Goal: Task Accomplishment & Management: Use online tool/utility

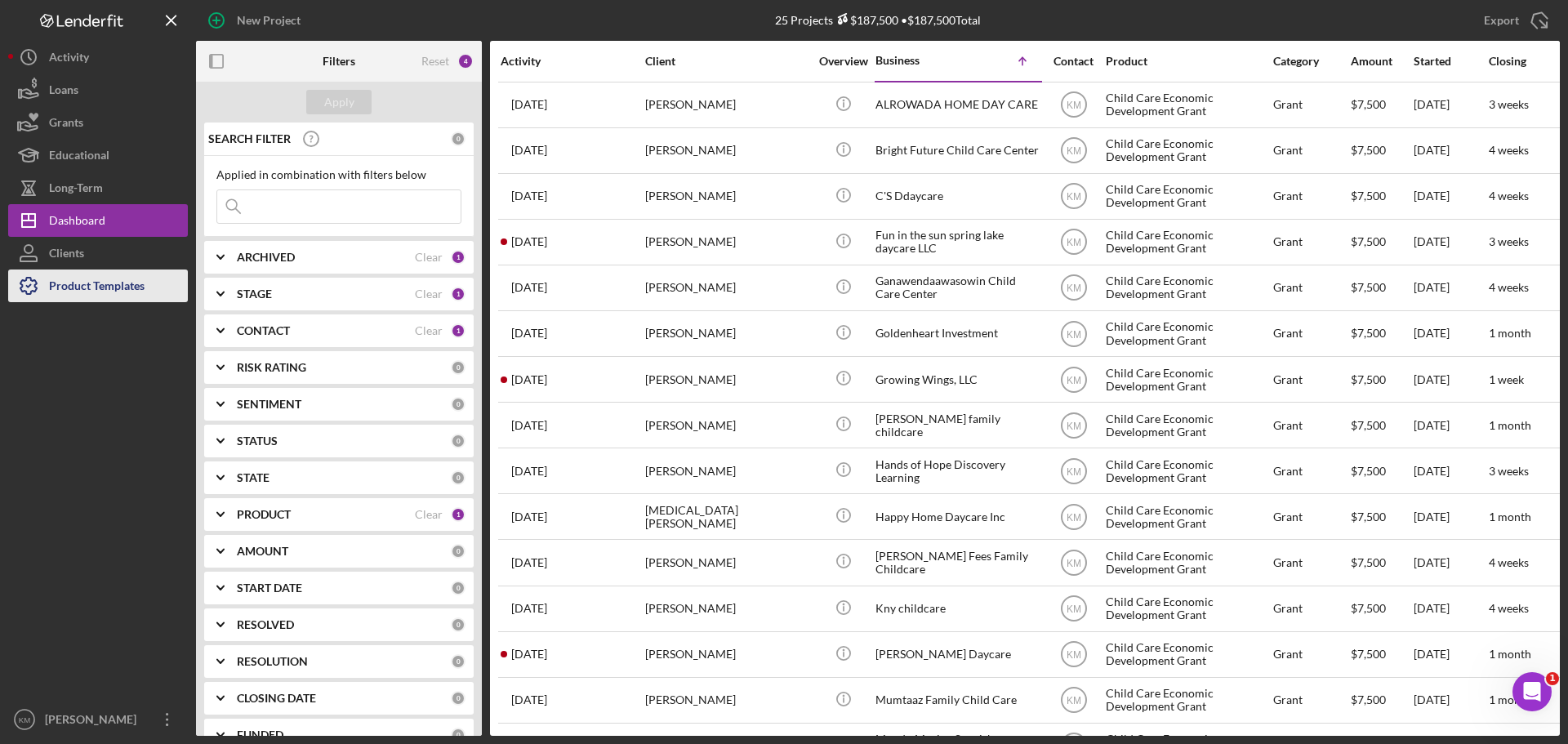
click at [109, 289] on div "Product Templates" at bounding box center [96, 288] width 95 height 37
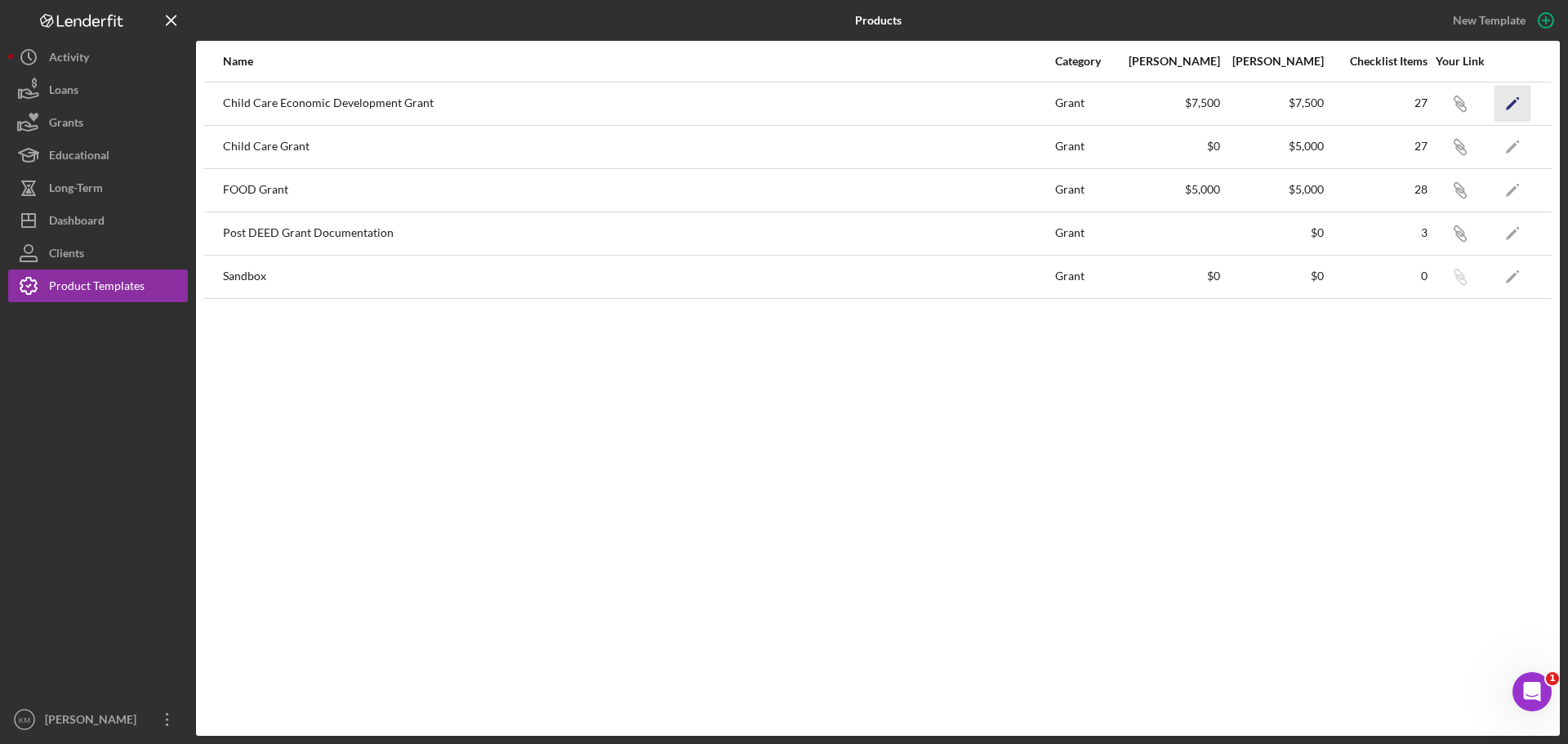
click at [1506, 101] on icon "Icon/Edit" at bounding box center [1512, 103] width 37 height 37
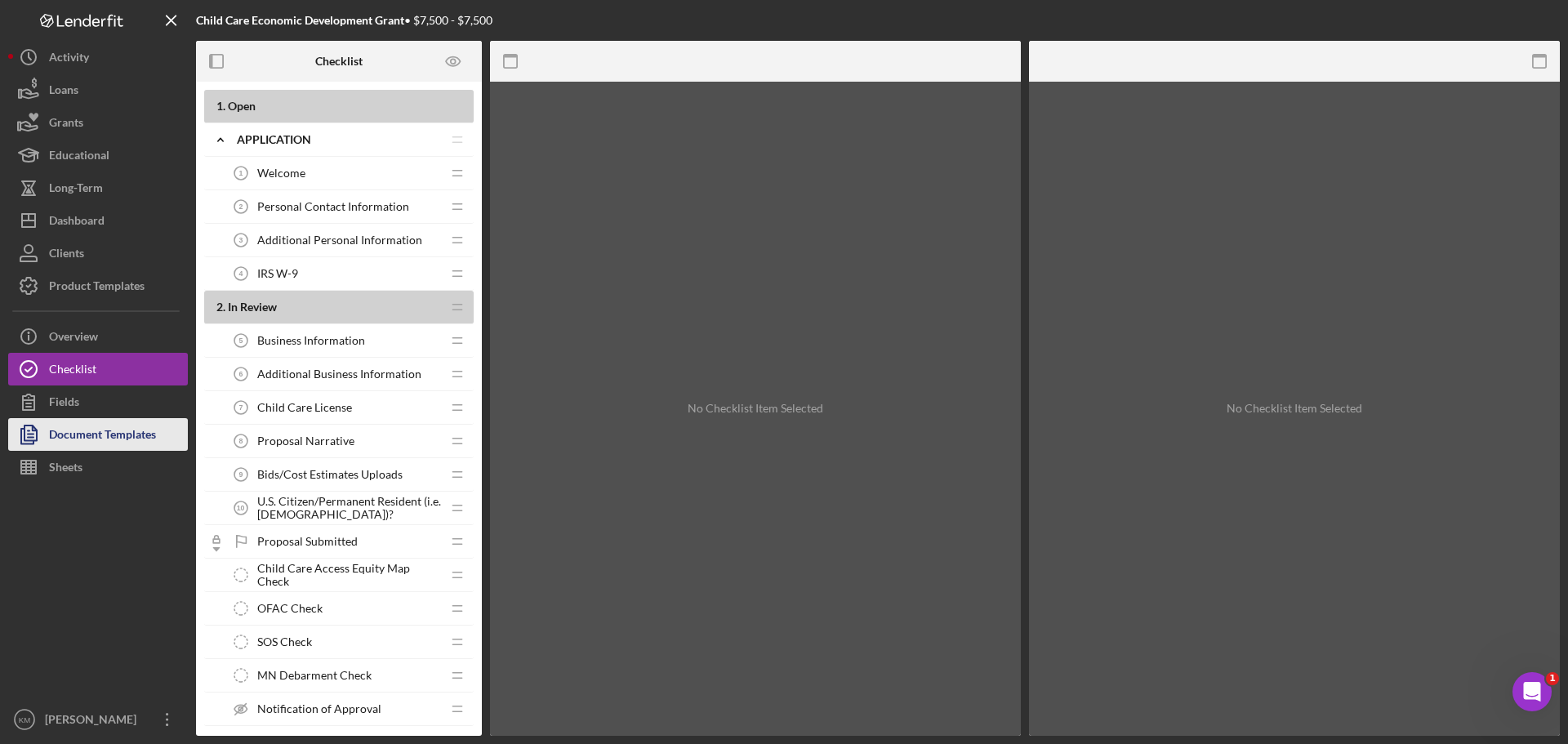
click at [94, 434] on div "Document Templates" at bounding box center [102, 436] width 107 height 37
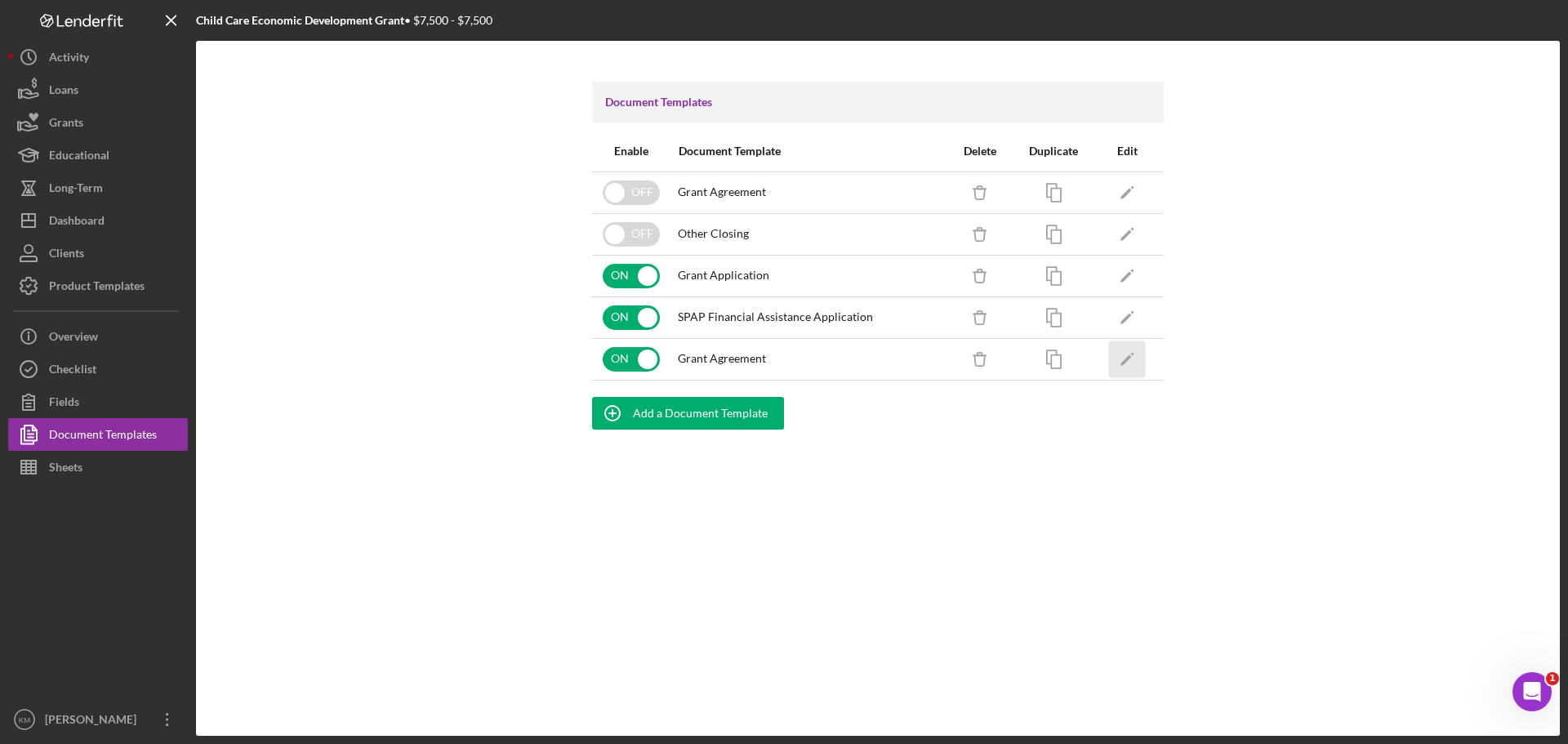
click at [1123, 354] on icon "Icon/Edit" at bounding box center [1127, 358] width 37 height 37
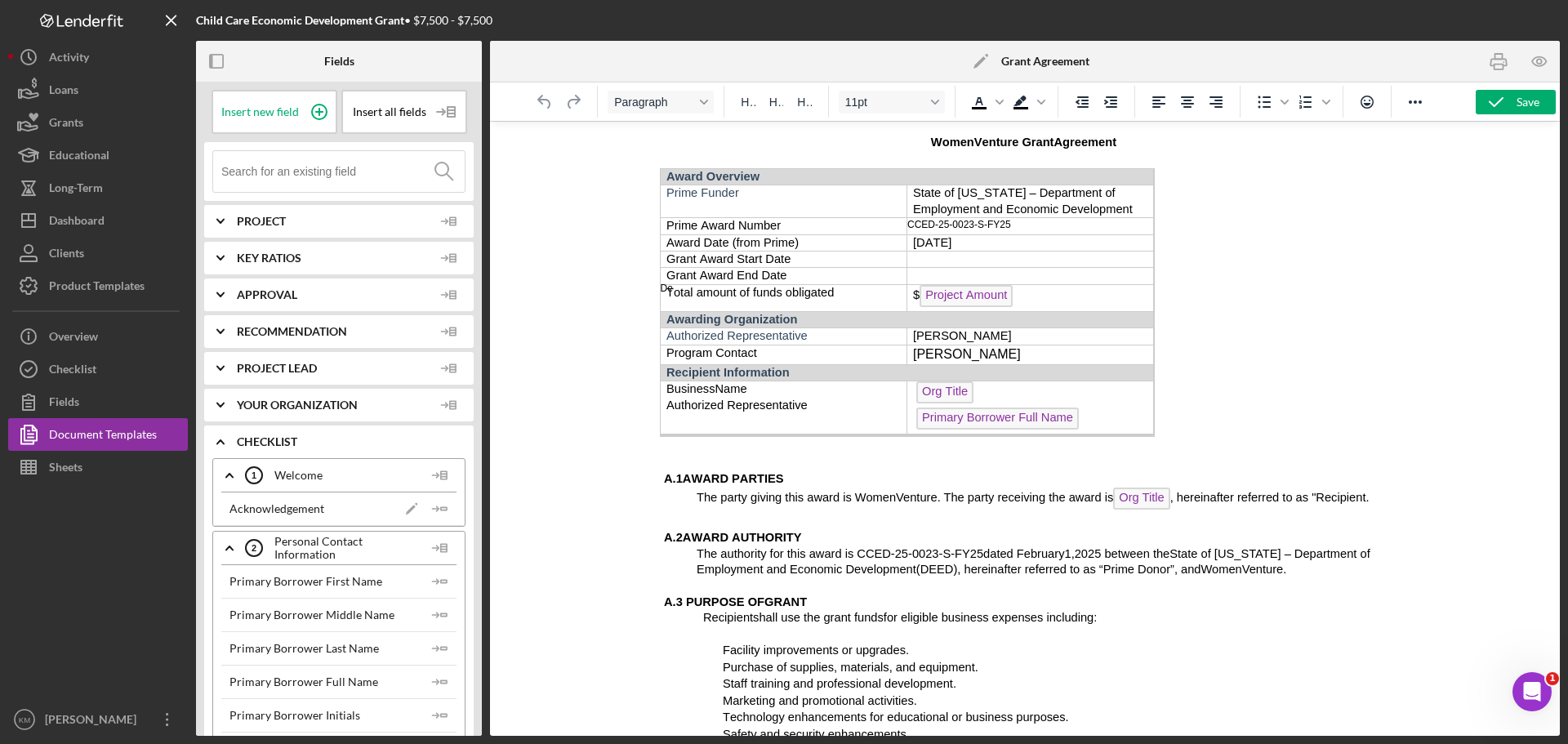
click at [671, 288] on span "Total amount of funds obligated" at bounding box center [750, 292] width 168 height 13
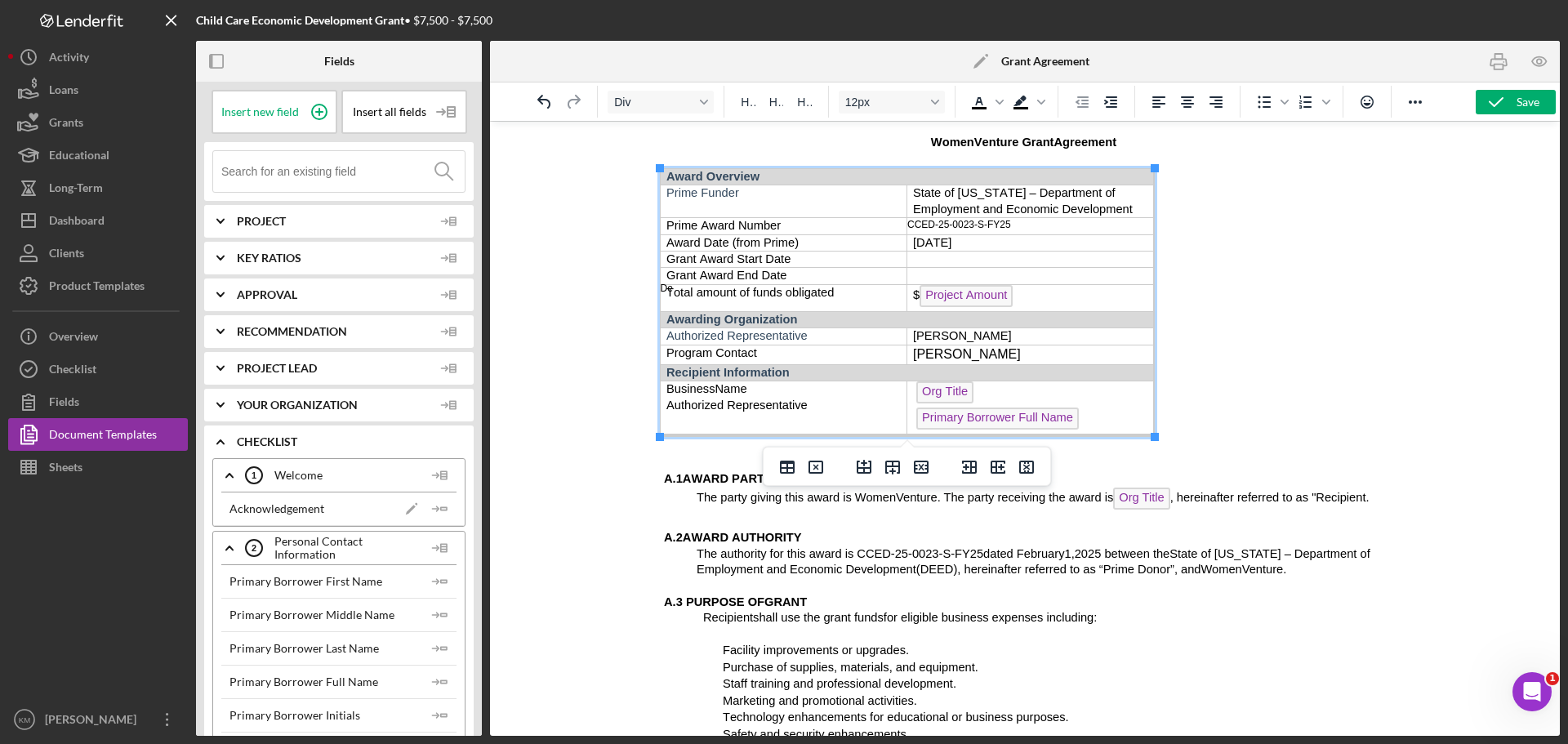
click at [667, 288] on div "De" at bounding box center [784, 285] width 247 height 6
click at [1540, 96] on button "Save" at bounding box center [1515, 102] width 80 height 25
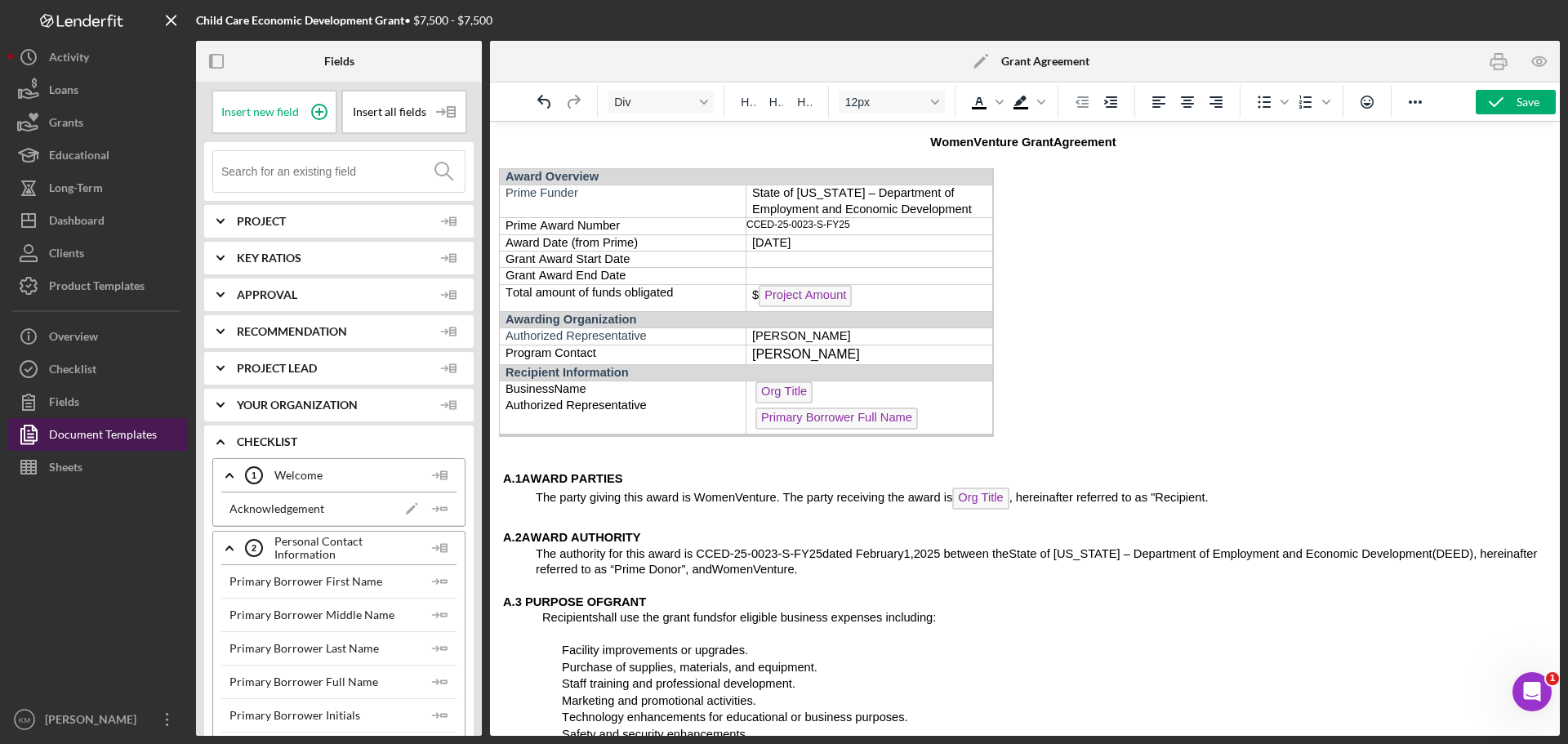
click at [108, 437] on div "Document Templates" at bounding box center [103, 436] width 107 height 37
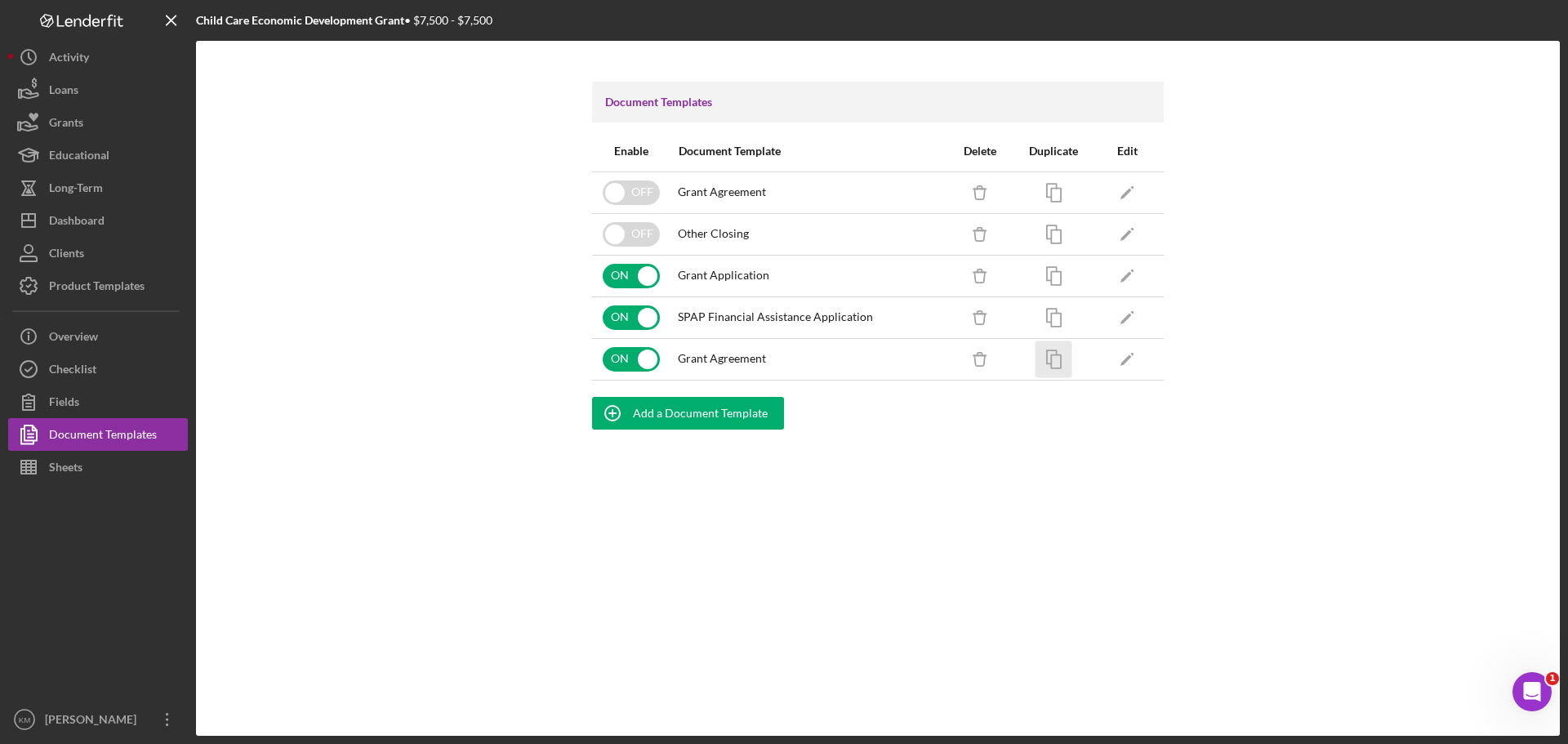
click at [1054, 360] on icon "button" at bounding box center [1053, 358] width 37 height 37
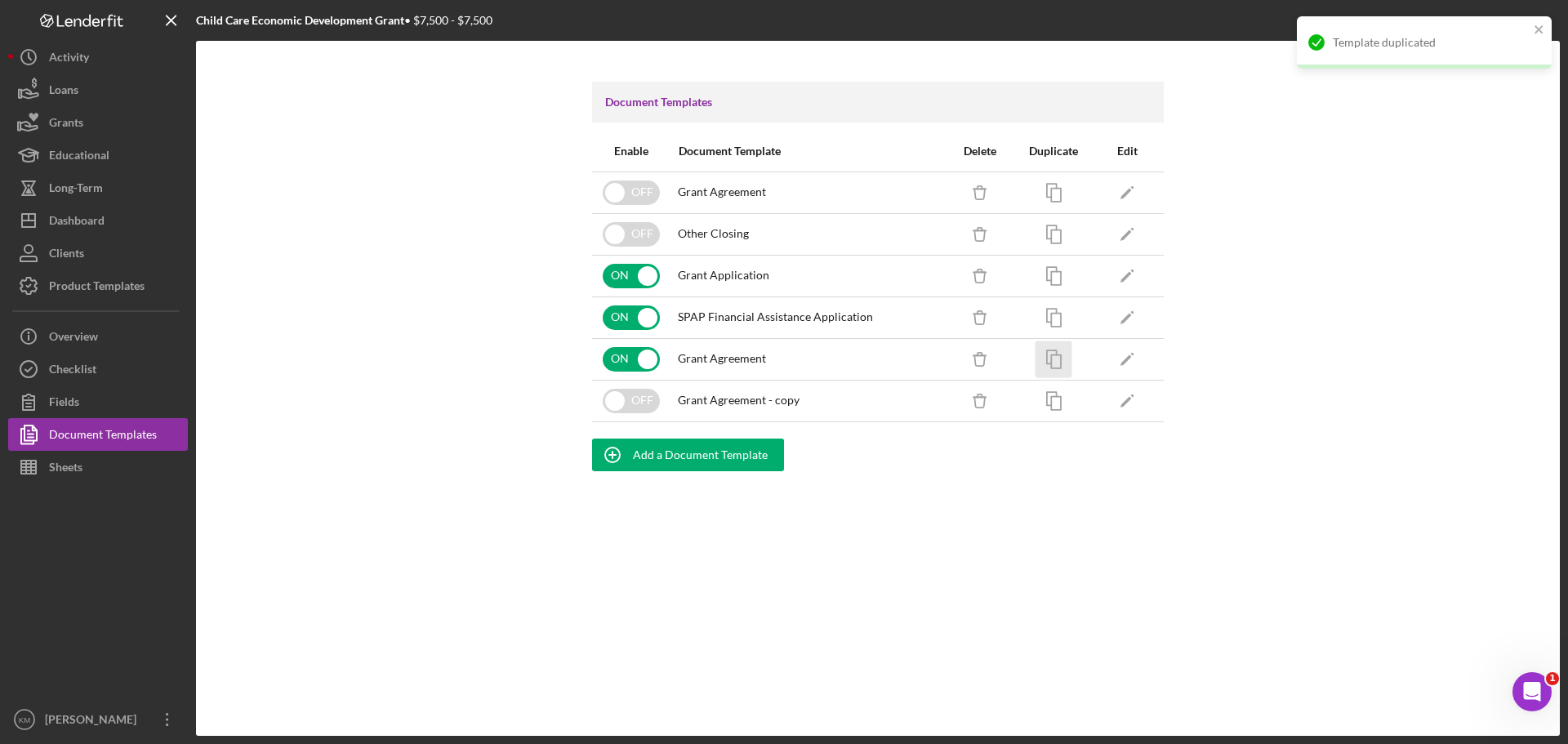
click at [797, 400] on span "Grant Agreement - copy" at bounding box center [738, 400] width 122 height 13
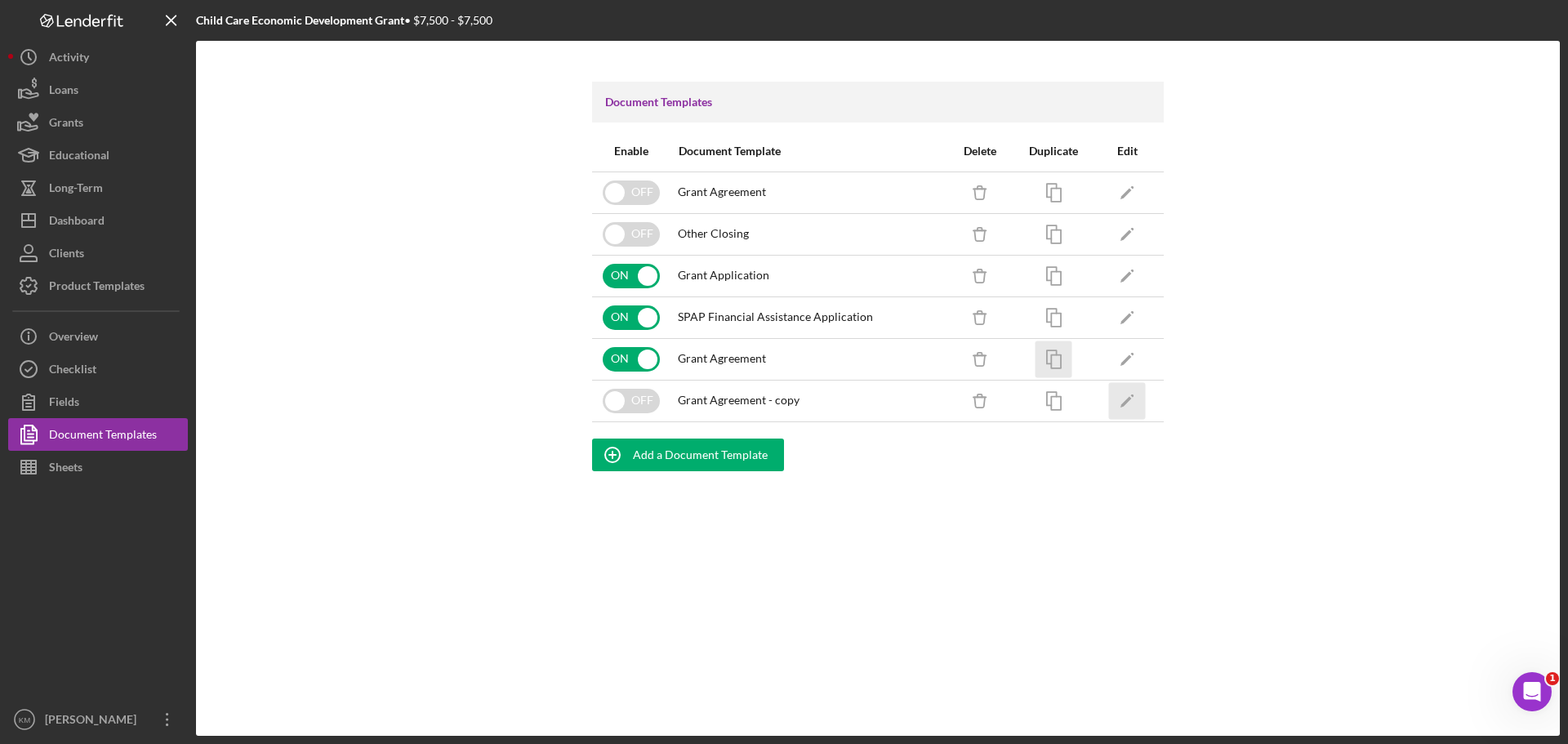
click at [1118, 396] on icon "Icon/Edit" at bounding box center [1127, 400] width 37 height 37
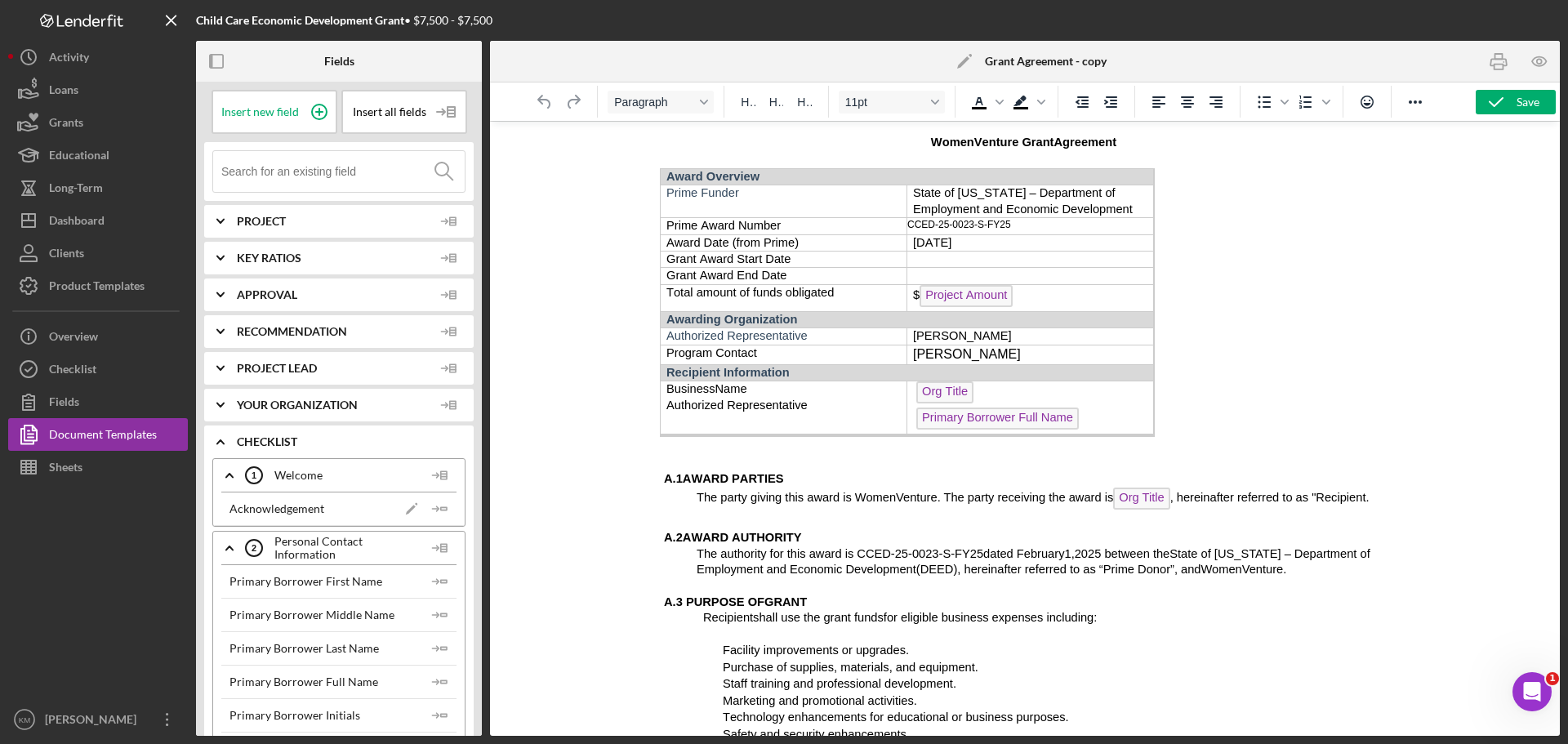
click at [1098, 58] on b "Grant Agreement - copy" at bounding box center [1045, 61] width 122 height 13
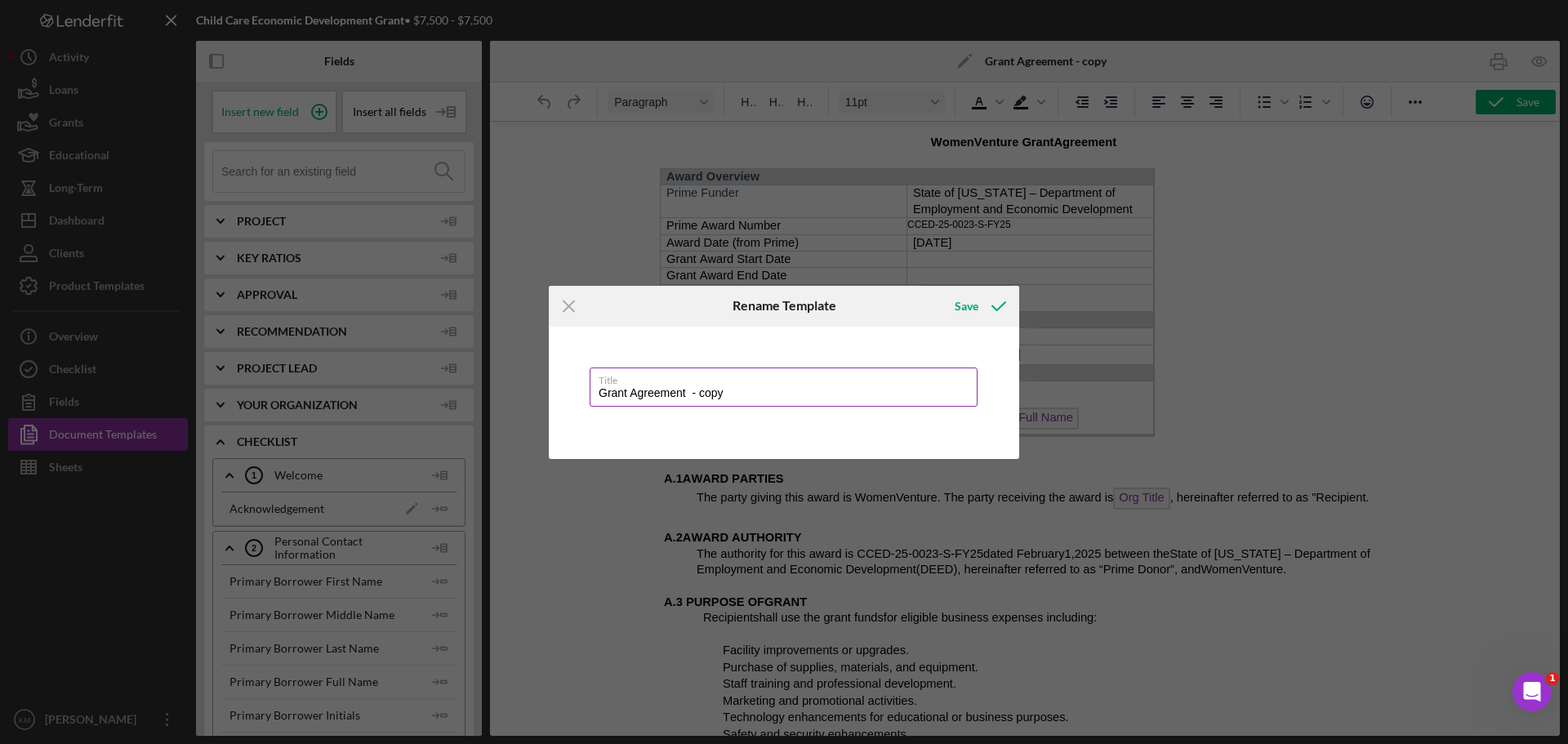
click at [732, 393] on input "Grant Agreement - copy" at bounding box center [783, 388] width 388 height 40
click at [969, 304] on div "Save" at bounding box center [966, 306] width 24 height 33
type input "Grant Agreement - Version 2"
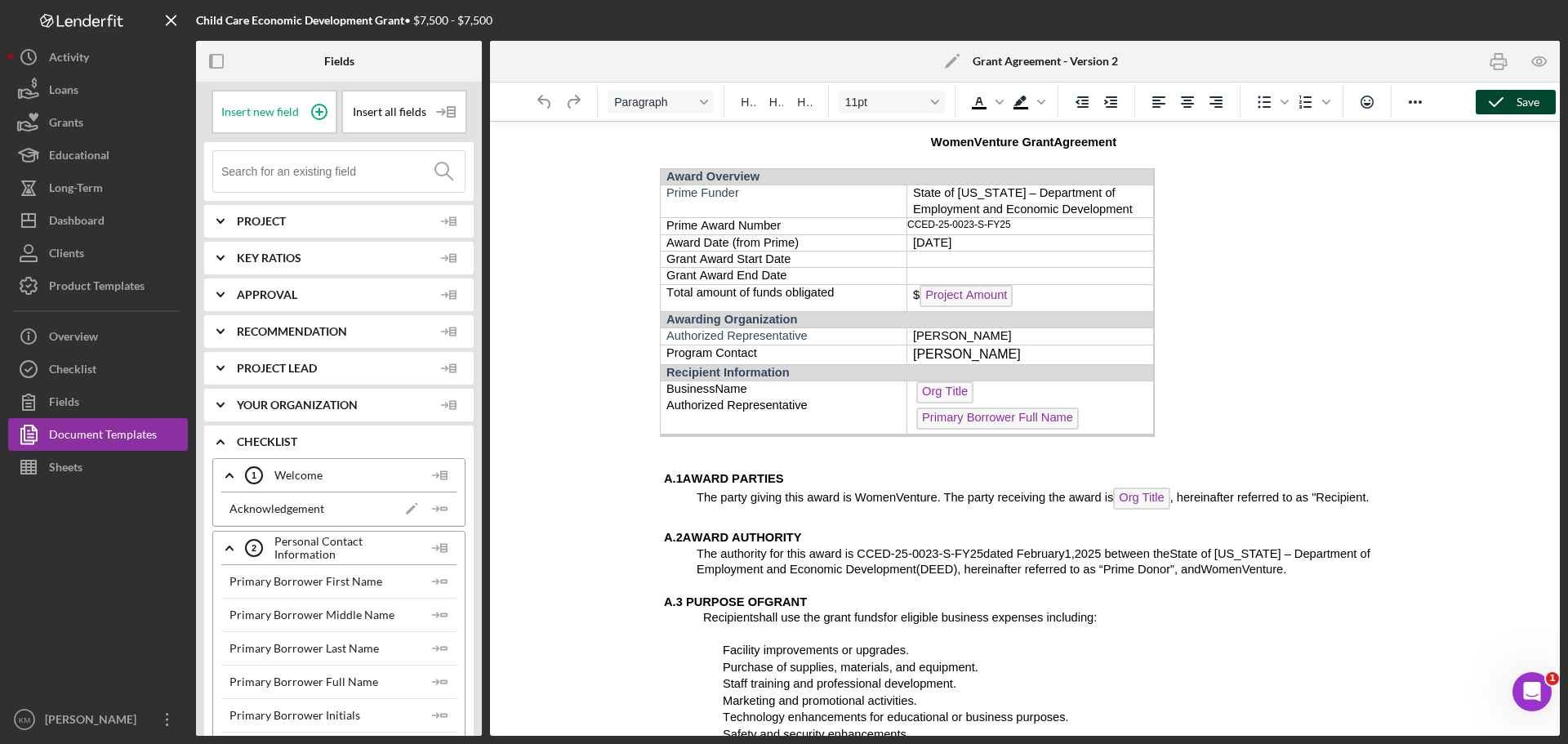
drag, startPoint x: 1515, startPoint y: 96, endPoint x: 1510, endPoint y: 105, distance: 10.3
click at [1516, 97] on div "Save" at bounding box center [1527, 102] width 23 height 25
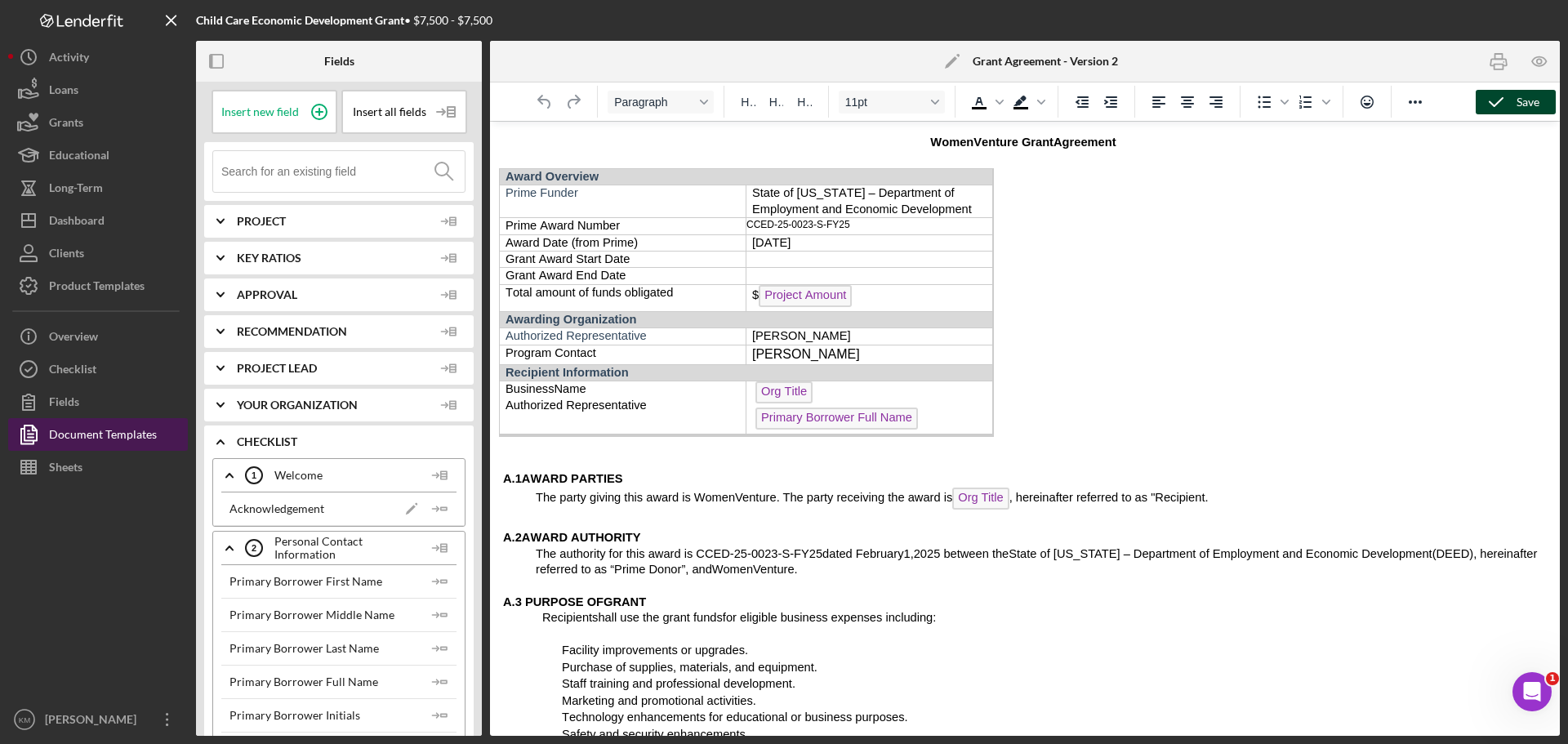
click at [110, 430] on div "Document Templates" at bounding box center [103, 436] width 107 height 37
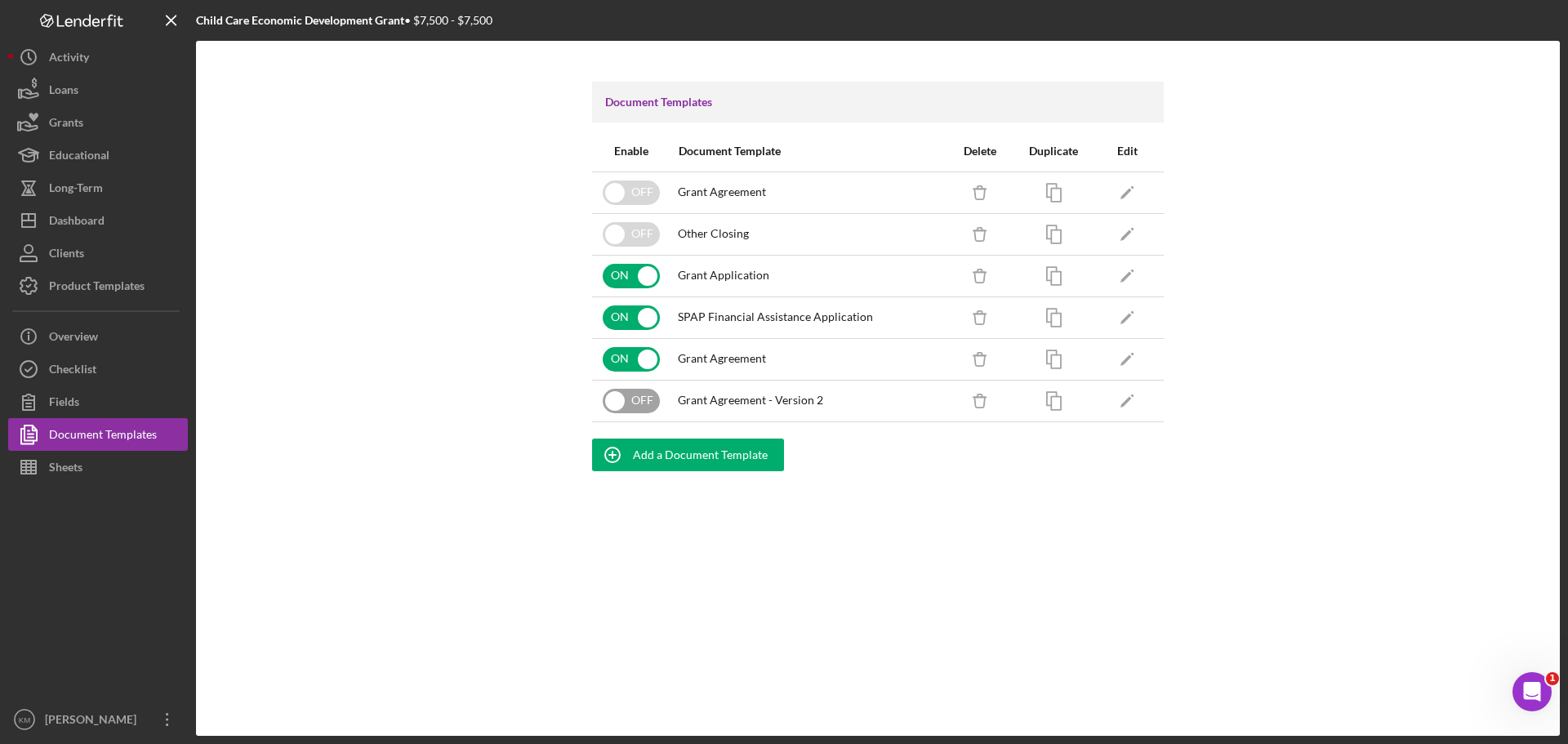
click at [631, 405] on input "checkbox" at bounding box center [631, 401] width 58 height 25
checkbox input "true"
click at [649, 362] on input "checkbox" at bounding box center [631, 359] width 58 height 25
checkbox input "false"
click at [107, 288] on div "Product Templates" at bounding box center [96, 288] width 95 height 37
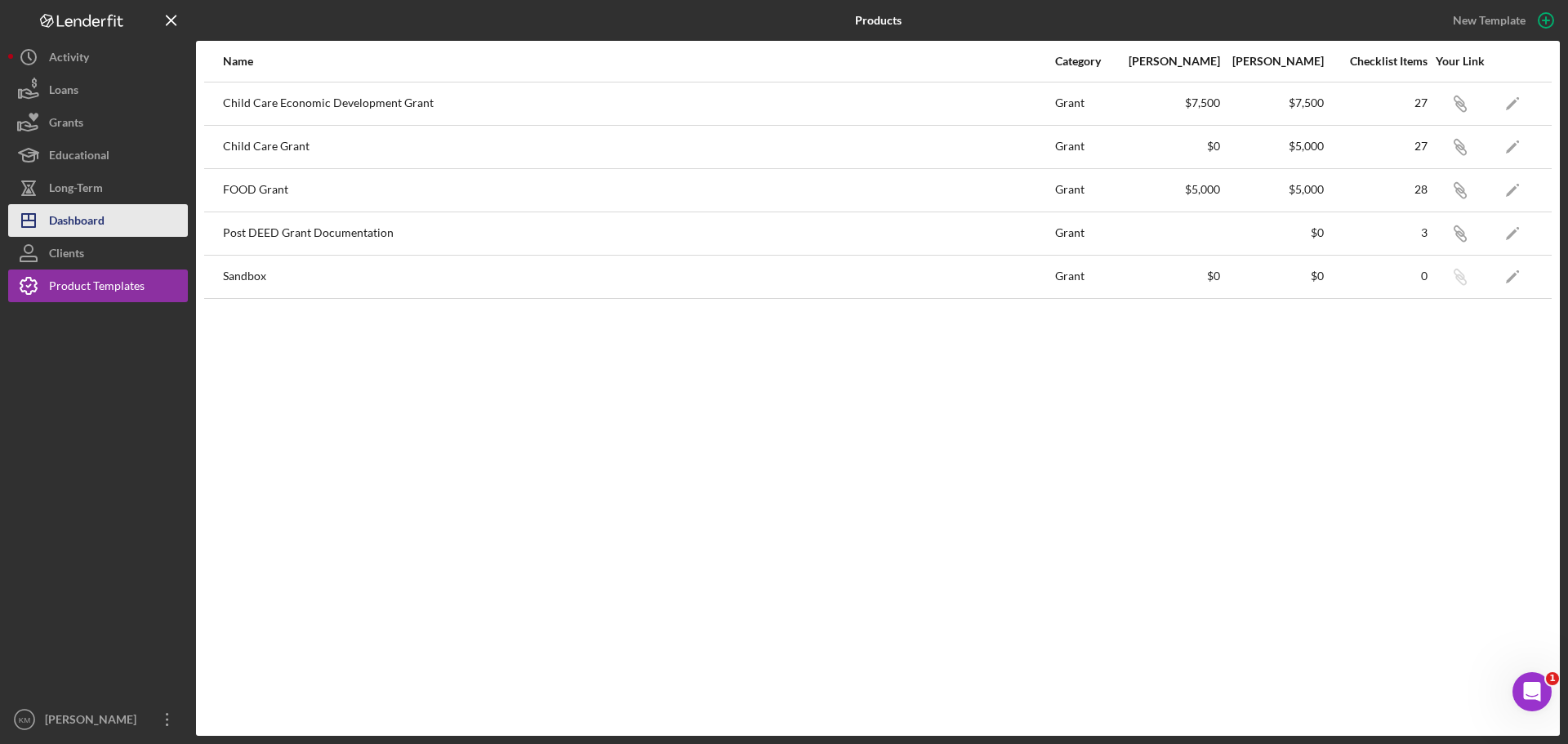
click at [100, 210] on div "Dashboard" at bounding box center [76, 222] width 56 height 37
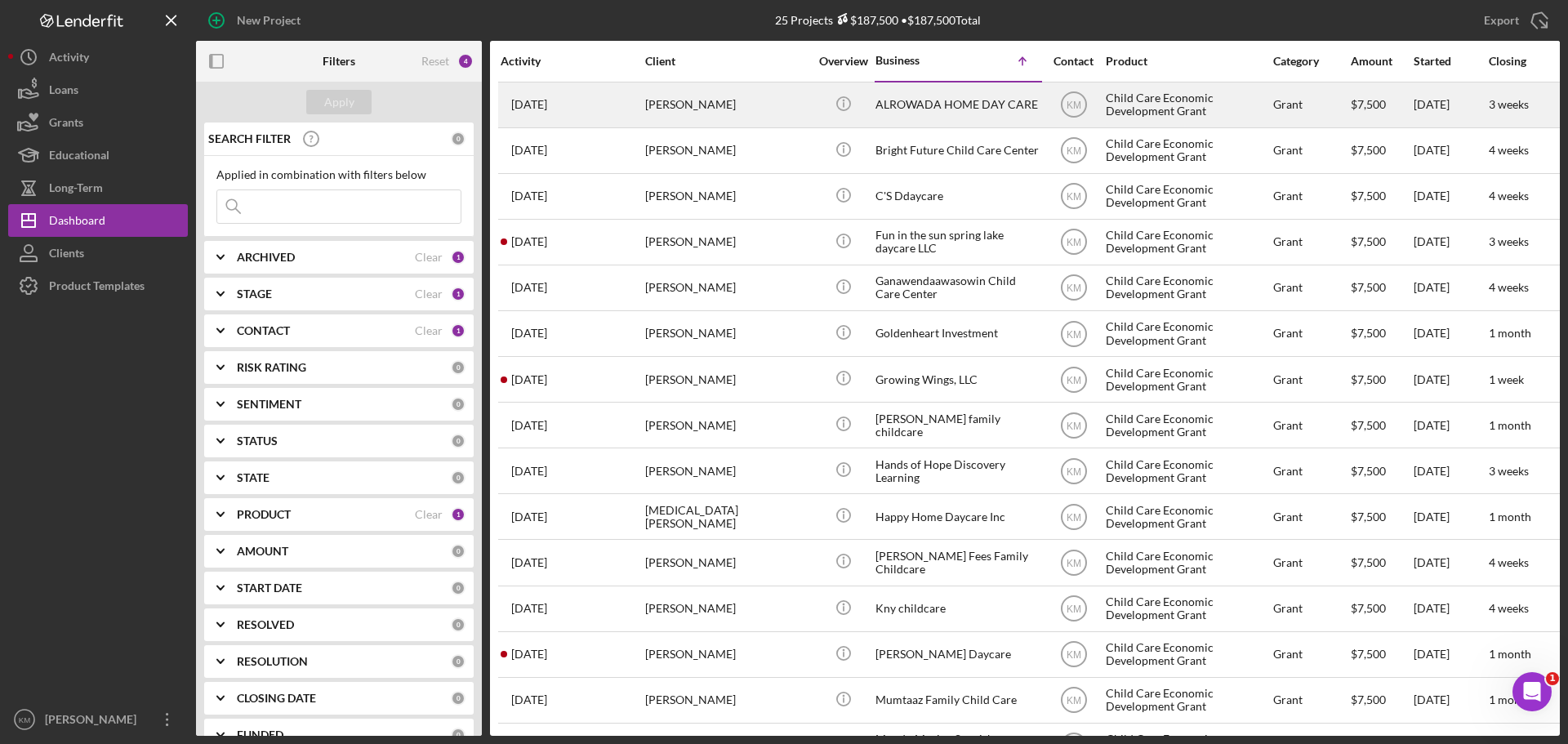
click at [947, 110] on div "ALROWADA HOME DAY CARE" at bounding box center [956, 105] width 163 height 43
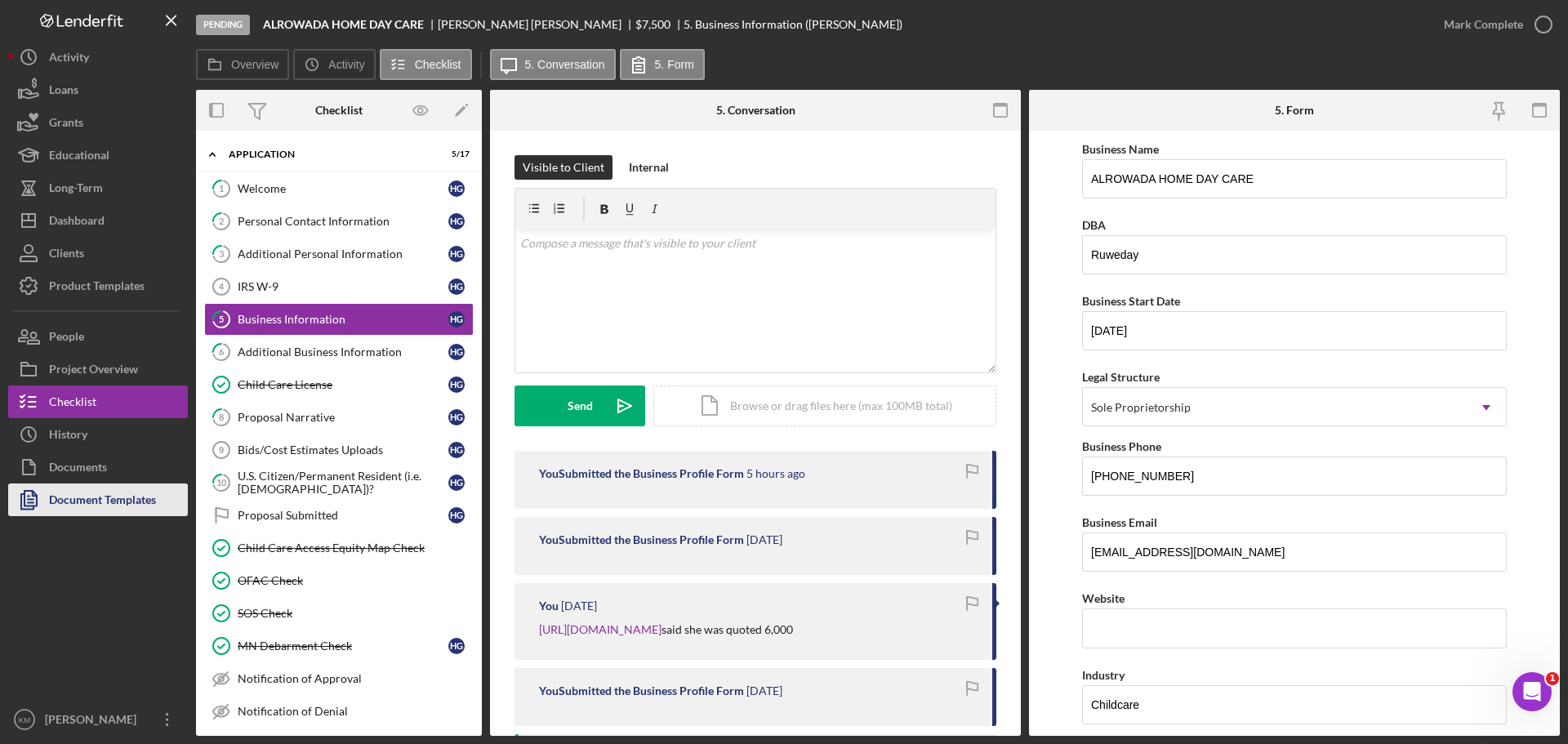
click at [76, 510] on div "Document Templates" at bounding box center [102, 502] width 107 height 37
